Goal: Find specific page/section: Find specific page/section

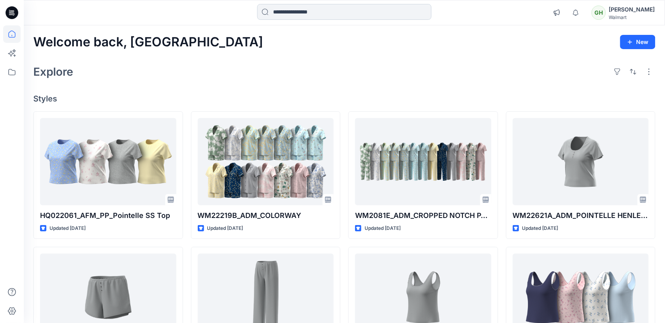
drag, startPoint x: 293, startPoint y: 12, endPoint x: 270, endPoint y: 19, distance: 24.1
click at [293, 12] on input at bounding box center [344, 12] width 174 height 16
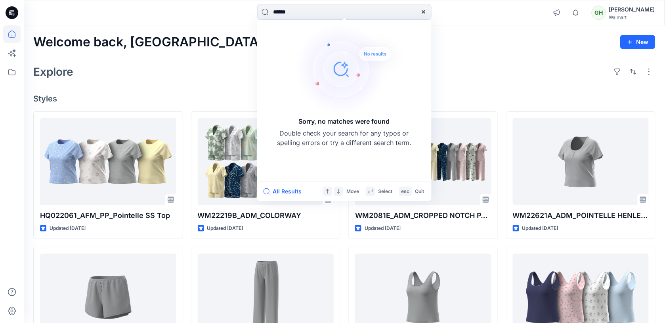
type input "******"
click at [427, 14] on icon at bounding box center [424, 12] width 6 height 6
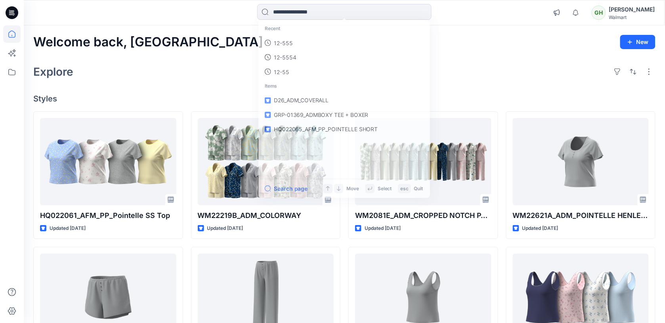
click at [218, 59] on div "Welcome back, Gayan New Explore Styles HQ022061_AFM_PP_Pointelle SS Top Updated…" at bounding box center [345, 286] width 642 height 523
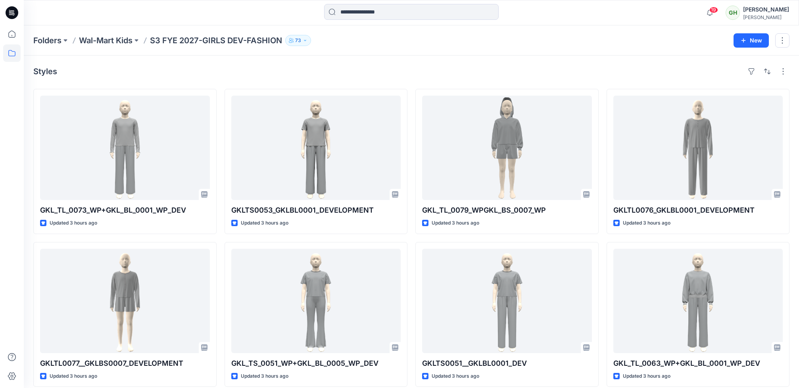
scroll to position [416, 0]
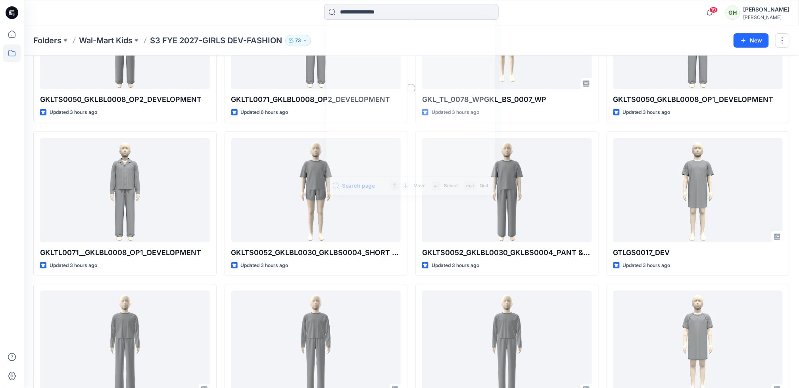
click at [390, 12] on input at bounding box center [411, 12] width 174 height 16
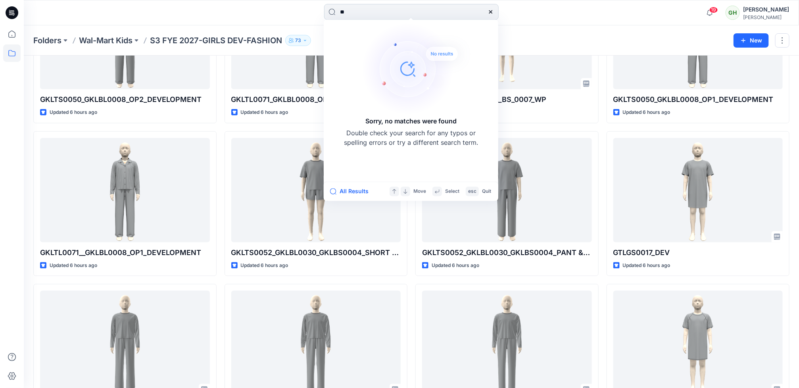
type input "*"
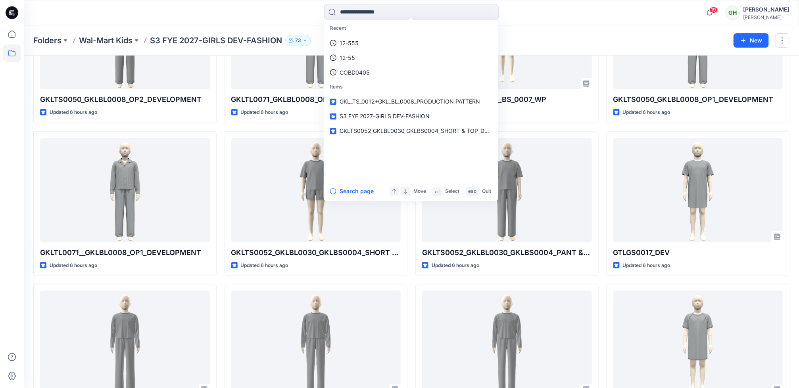
click at [545, 26] on div "Folders Wal-Mart Kids S3 FYE 2027-GIRLS DEV-FASHION 73 New" at bounding box center [411, 40] width 775 height 30
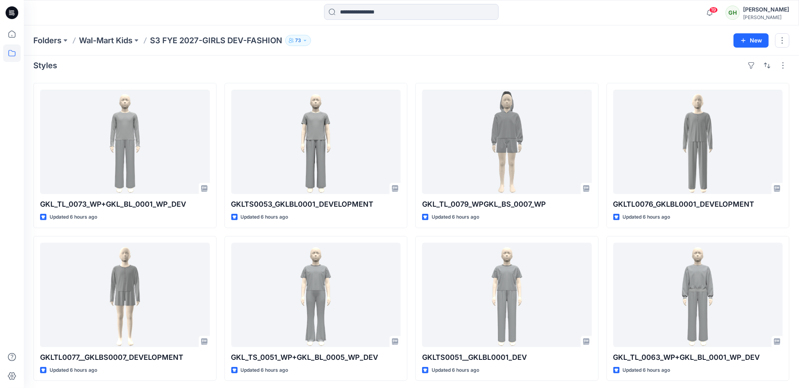
scroll to position [0, 0]
